Goal: Information Seeking & Learning: Learn about a topic

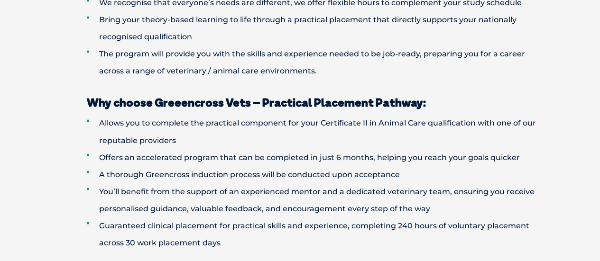
scroll to position [598, 0]
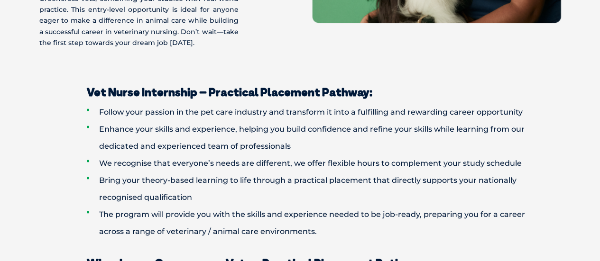
click at [240, 146] on li "Enhance your skills and experience, helping you build confidence and refine you…" at bounding box center [317, 138] width 460 height 34
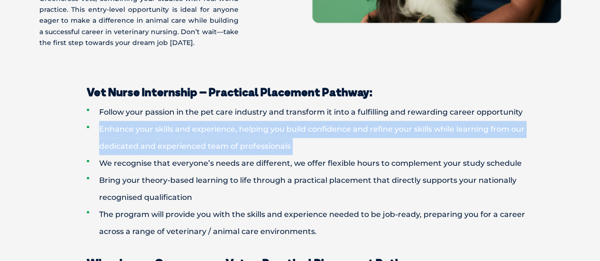
click at [240, 146] on li "Enhance your skills and experience, helping you build confidence and refine you…" at bounding box center [317, 138] width 460 height 34
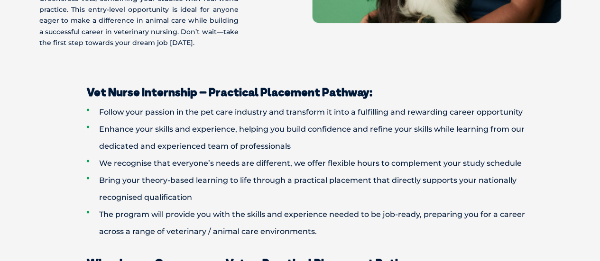
click at [235, 189] on li "Bring your theory-based learning to life through a practical placement that dir…" at bounding box center [317, 189] width 460 height 34
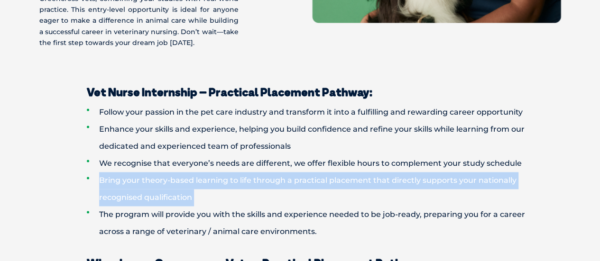
click at [235, 189] on li "Bring your theory-based learning to life through a practical placement that dir…" at bounding box center [317, 189] width 460 height 34
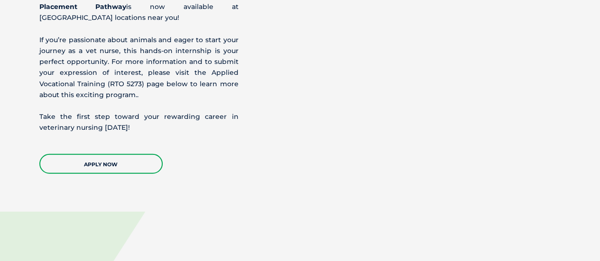
scroll to position [1118, 0]
